Goal: Task Accomplishment & Management: Manage account settings

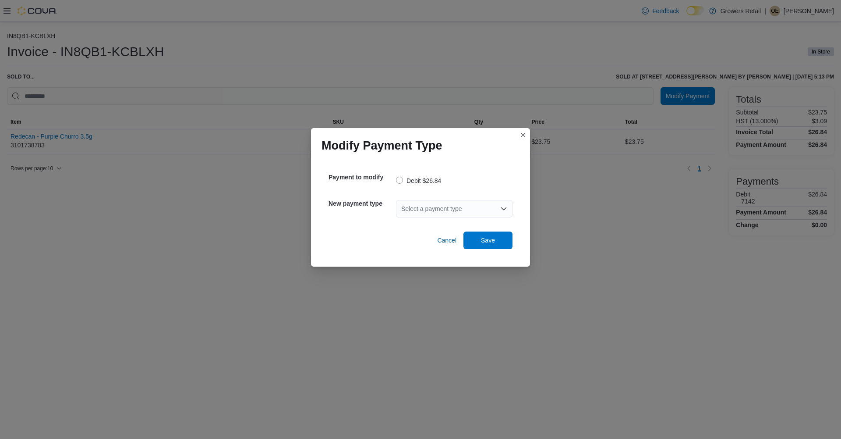
click at [454, 205] on div "Select a payment type" at bounding box center [454, 209] width 117 height 18
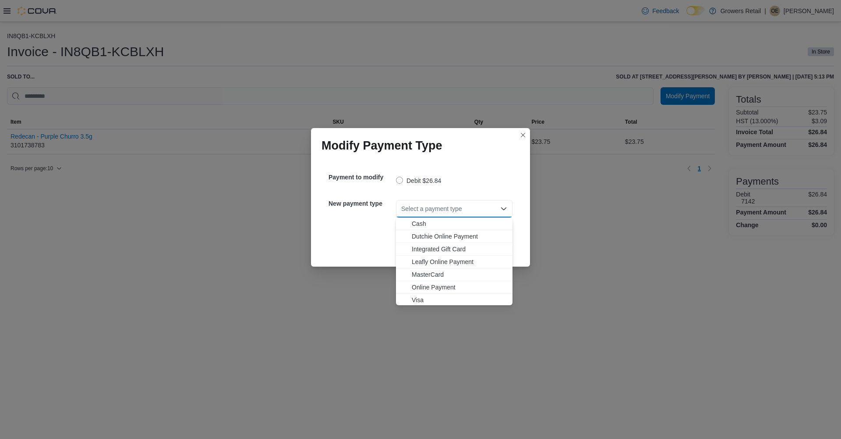
drag, startPoint x: 419, startPoint y: 297, endPoint x: 436, endPoint y: 279, distance: 25.1
click at [419, 297] on span "Visa" at bounding box center [460, 299] width 96 height 9
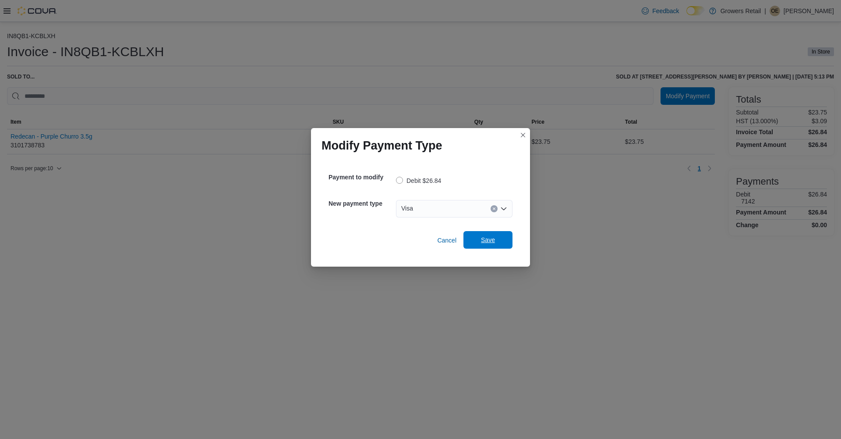
click at [477, 239] on span "Save" at bounding box center [488, 240] width 39 height 18
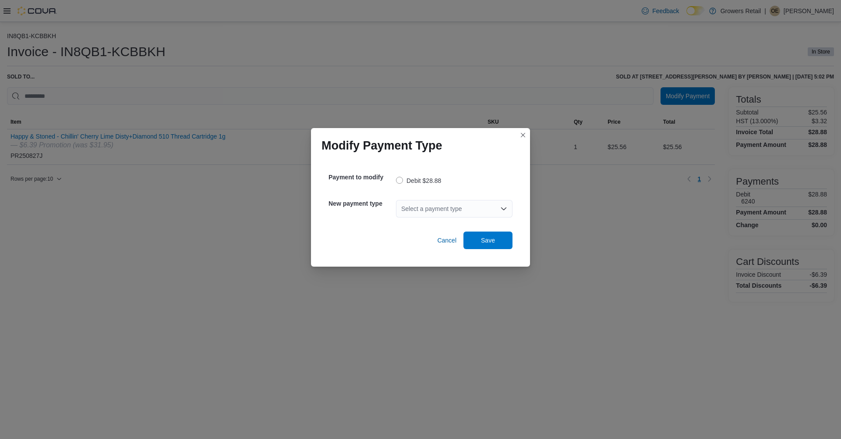
click at [433, 215] on div "Select a payment type" at bounding box center [454, 209] width 117 height 18
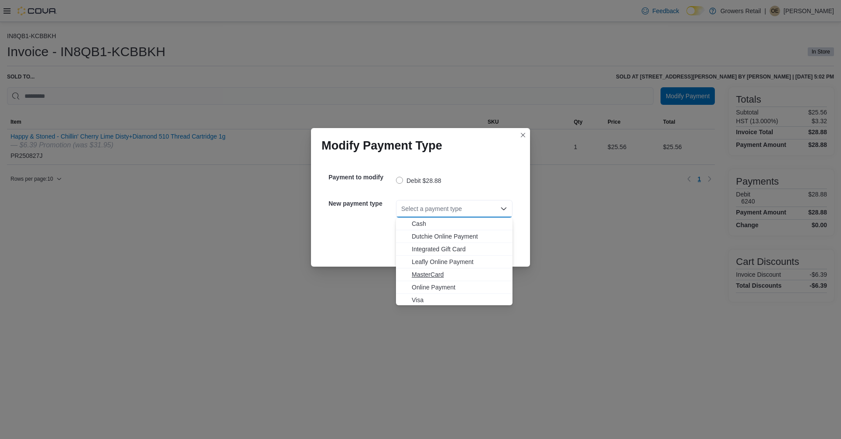
click at [428, 275] on span "MasterCard" at bounding box center [460, 274] width 96 height 9
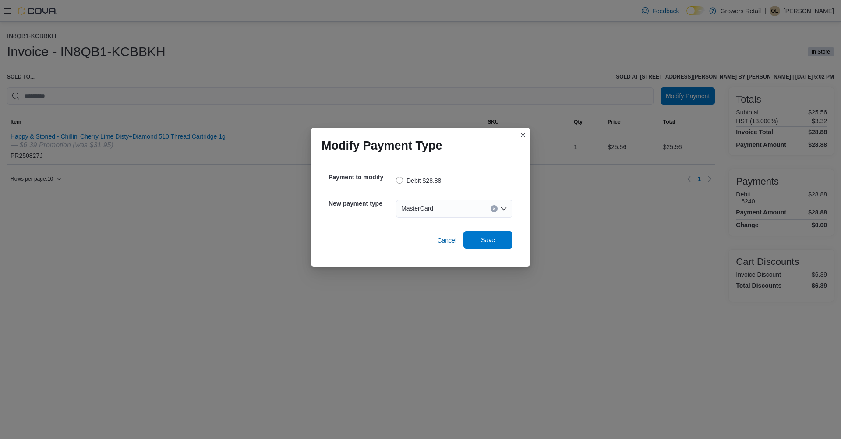
click at [490, 237] on span "Save" at bounding box center [488, 239] width 14 height 9
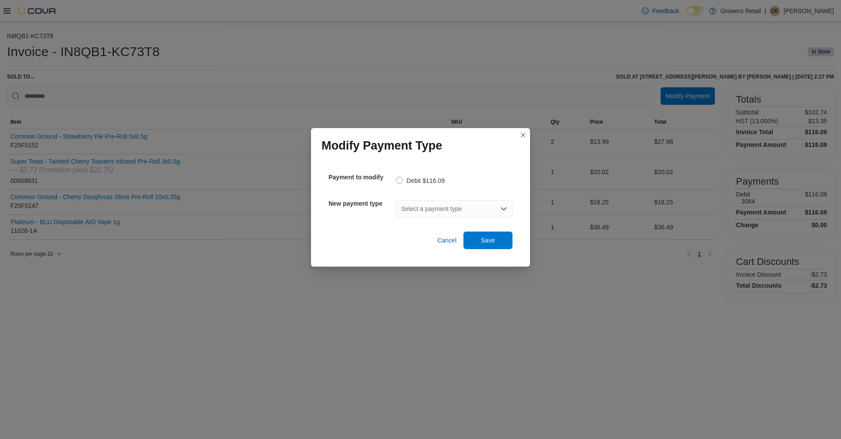
click at [443, 209] on div "Select a payment type" at bounding box center [454, 209] width 117 height 18
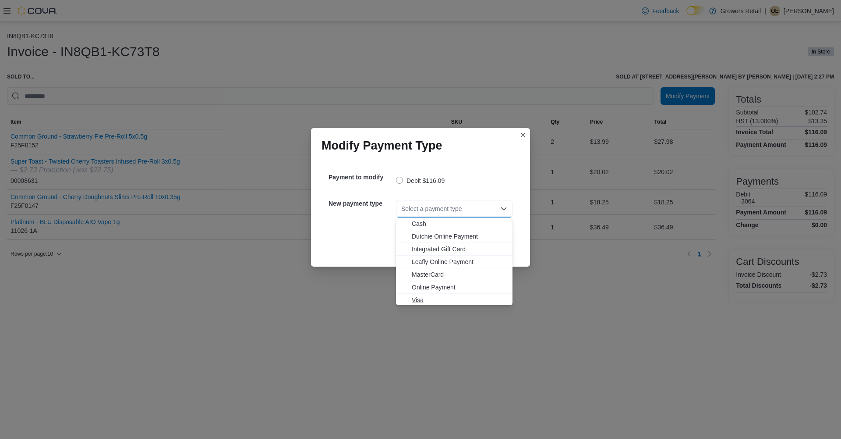
click at [421, 300] on span "Visa" at bounding box center [460, 299] width 96 height 9
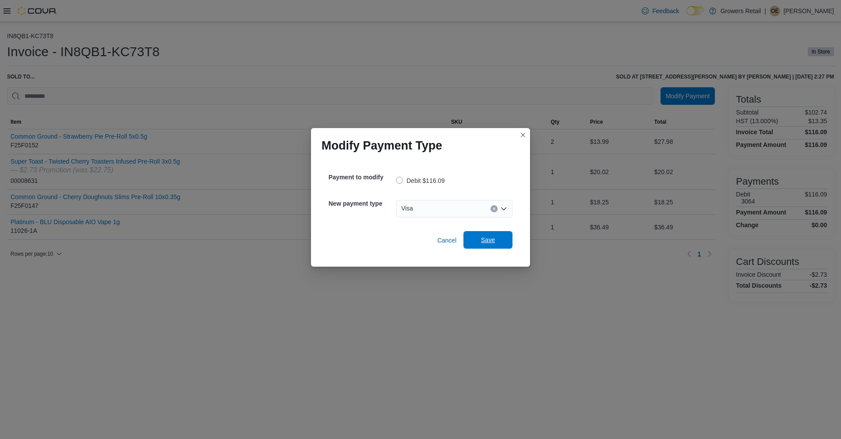
click at [479, 241] on span "Save" at bounding box center [488, 240] width 39 height 18
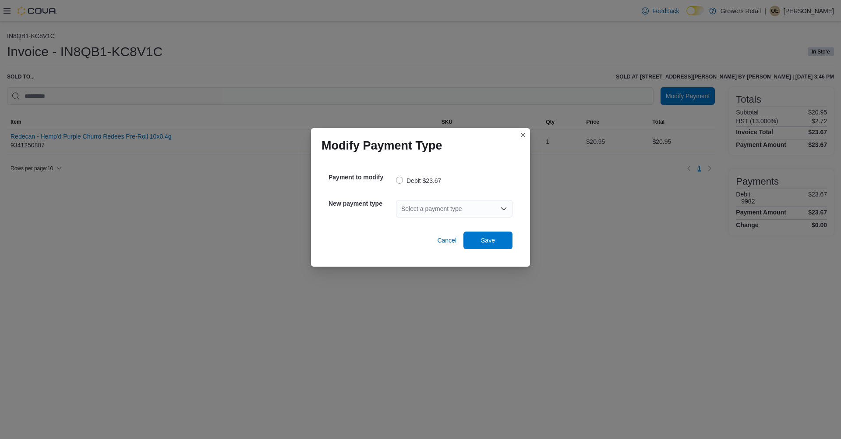
click at [452, 200] on div "Select a payment type" at bounding box center [454, 209] width 117 height 18
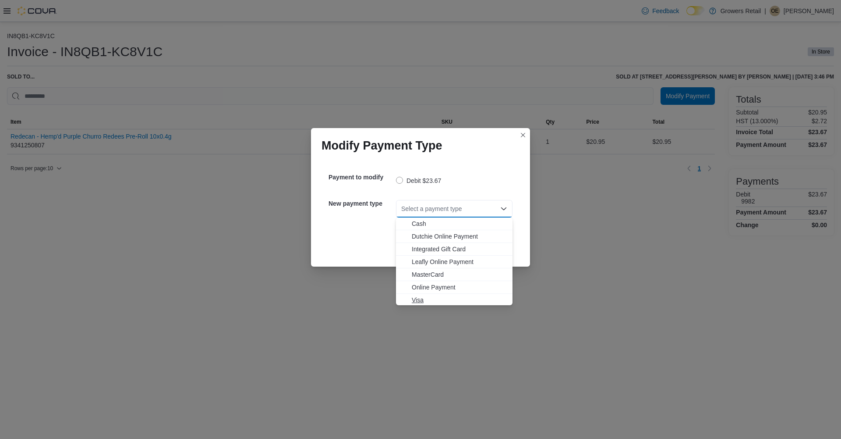
click at [416, 301] on span "Visa" at bounding box center [460, 299] width 96 height 9
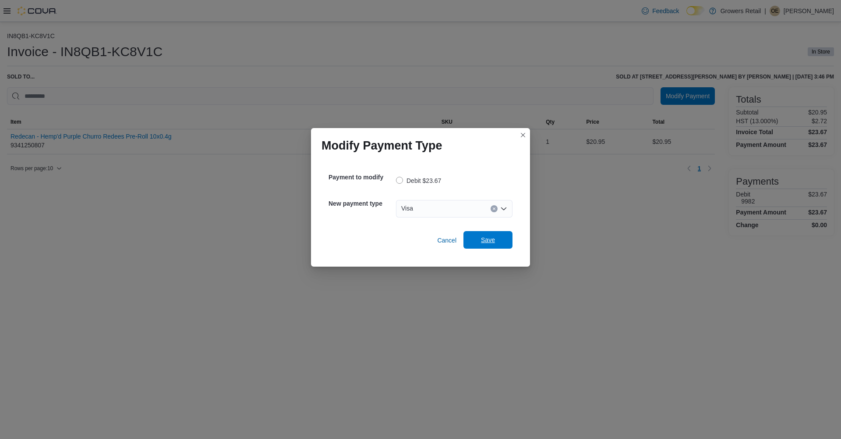
click at [493, 241] on span "Save" at bounding box center [488, 239] width 14 height 9
click at [428, 208] on div "Select a payment type" at bounding box center [454, 209] width 117 height 18
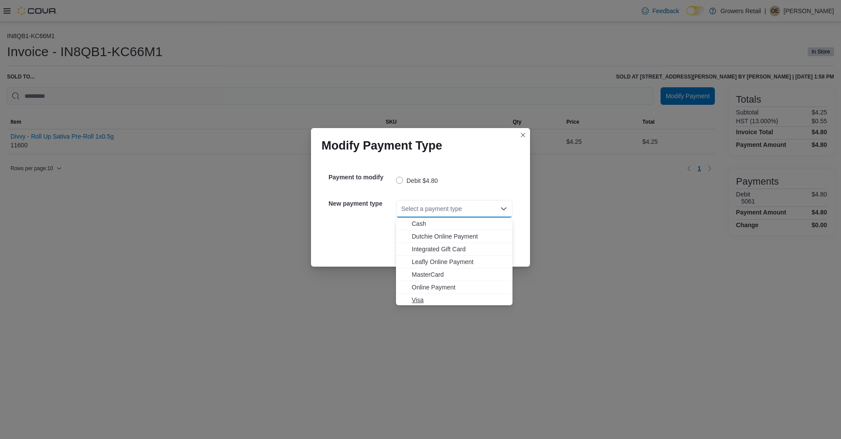
click at [416, 302] on span "Visa" at bounding box center [460, 299] width 96 height 9
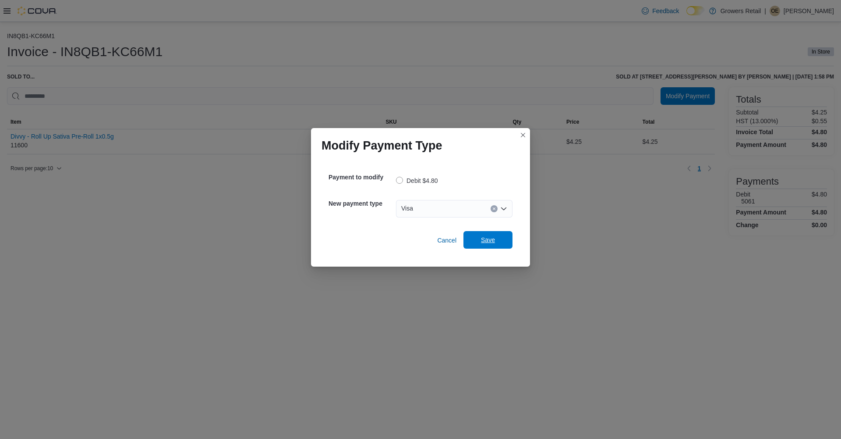
click at [477, 241] on span "Save" at bounding box center [488, 240] width 39 height 18
click at [436, 205] on div "Select a payment type" at bounding box center [454, 209] width 117 height 18
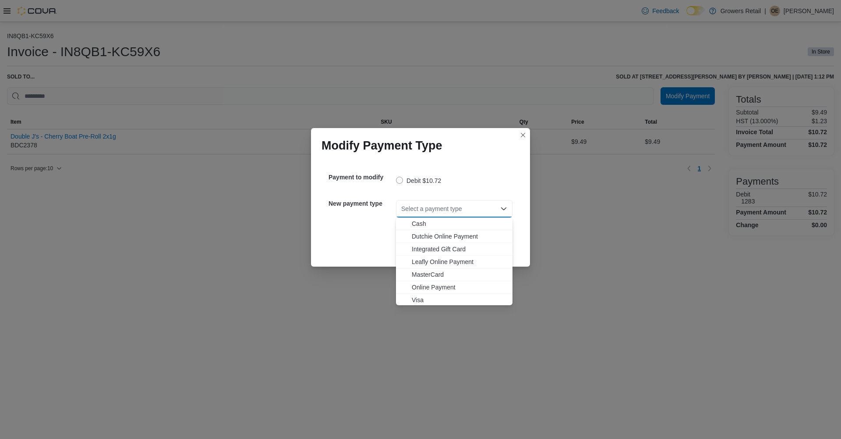
drag, startPoint x: 425, startPoint y: 276, endPoint x: 430, endPoint y: 271, distance: 6.8
click at [425, 275] on span "MasterCard" at bounding box center [460, 274] width 96 height 9
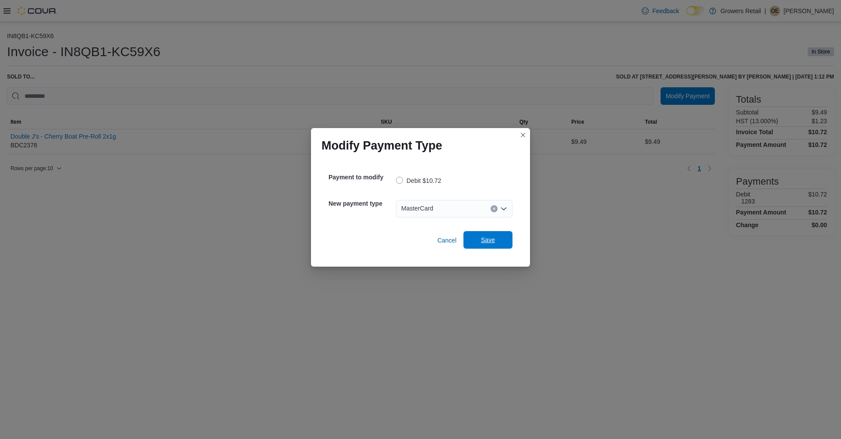
click at [489, 236] on span "Save" at bounding box center [488, 239] width 14 height 9
click at [457, 209] on div "Select a payment type" at bounding box center [454, 209] width 117 height 18
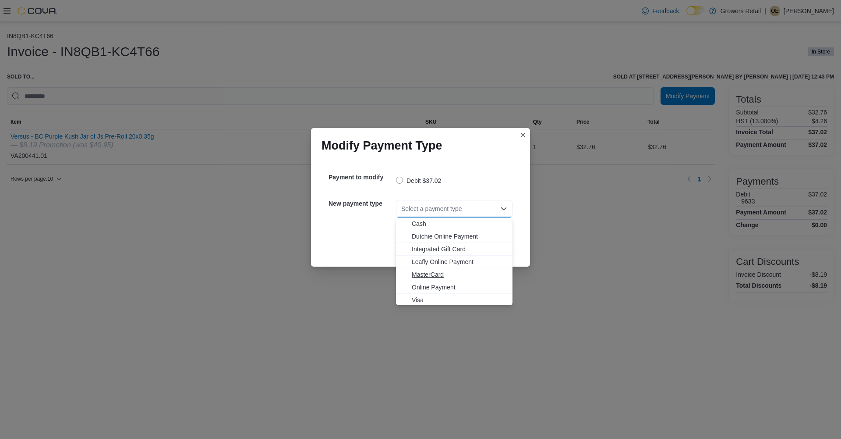
click at [429, 277] on span "MasterCard" at bounding box center [460, 274] width 96 height 9
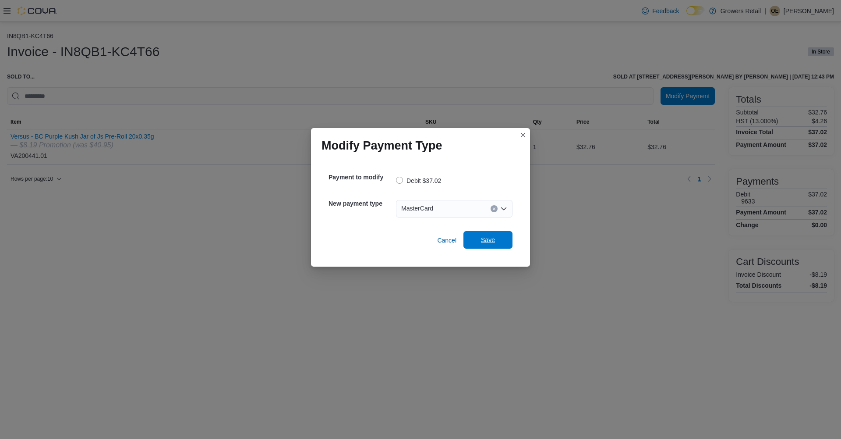
click at [495, 241] on span "Save" at bounding box center [488, 239] width 14 height 9
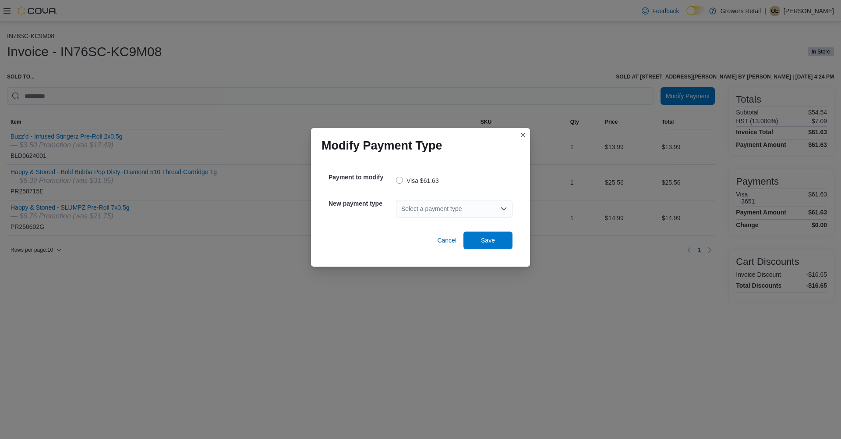
click at [452, 205] on div "Select a payment type" at bounding box center [454, 209] width 117 height 18
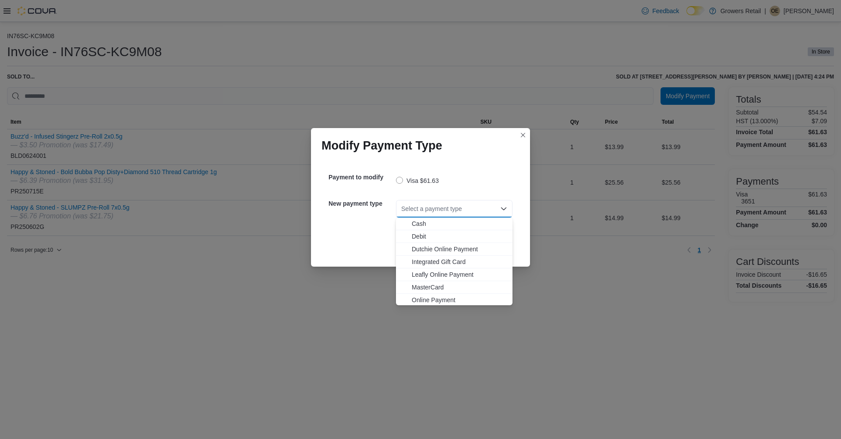
click at [435, 284] on span "MasterCard" at bounding box center [460, 287] width 96 height 9
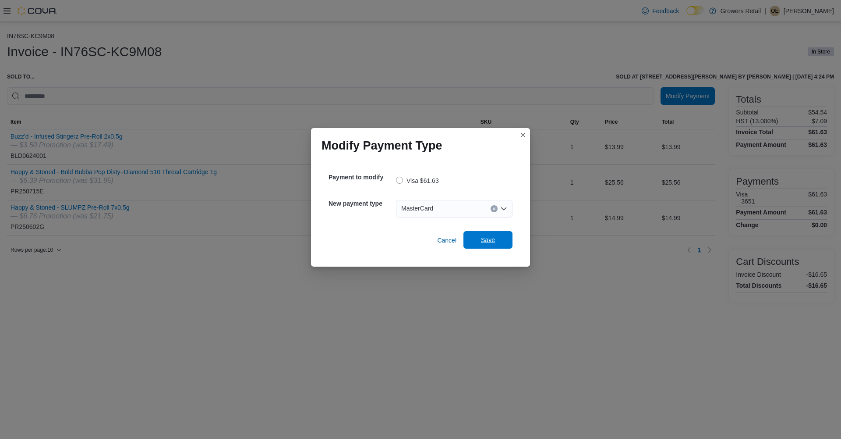
click at [487, 236] on span "Save" at bounding box center [488, 239] width 14 height 9
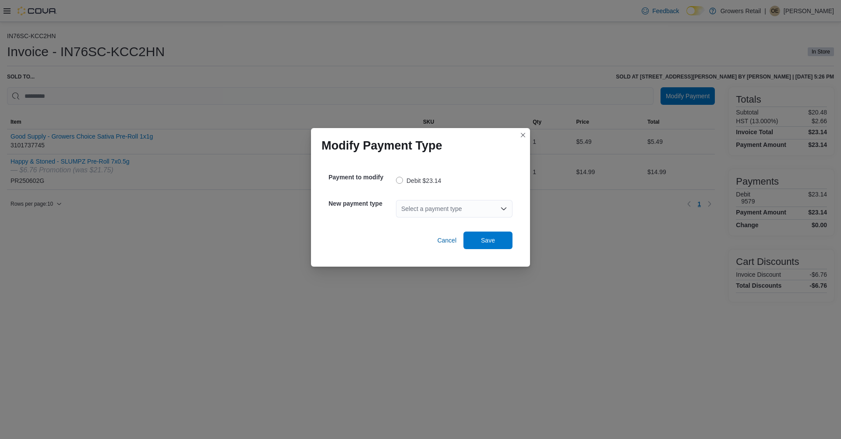
click at [439, 208] on div "Select a payment type" at bounding box center [454, 209] width 117 height 18
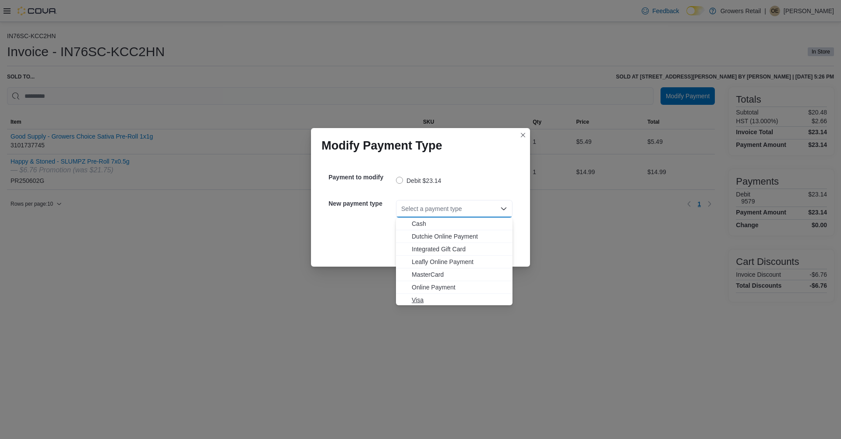
click at [422, 295] on span "Visa" at bounding box center [460, 299] width 96 height 9
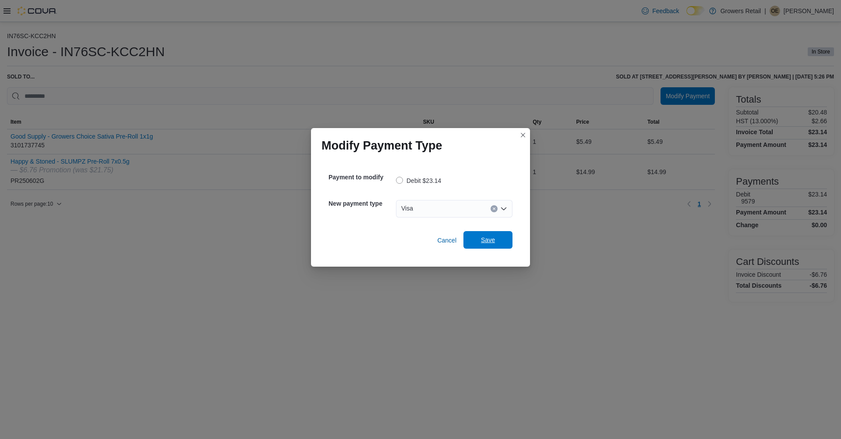
click at [484, 235] on span "Save" at bounding box center [488, 240] width 39 height 18
